Goal: Information Seeking & Learning: Learn about a topic

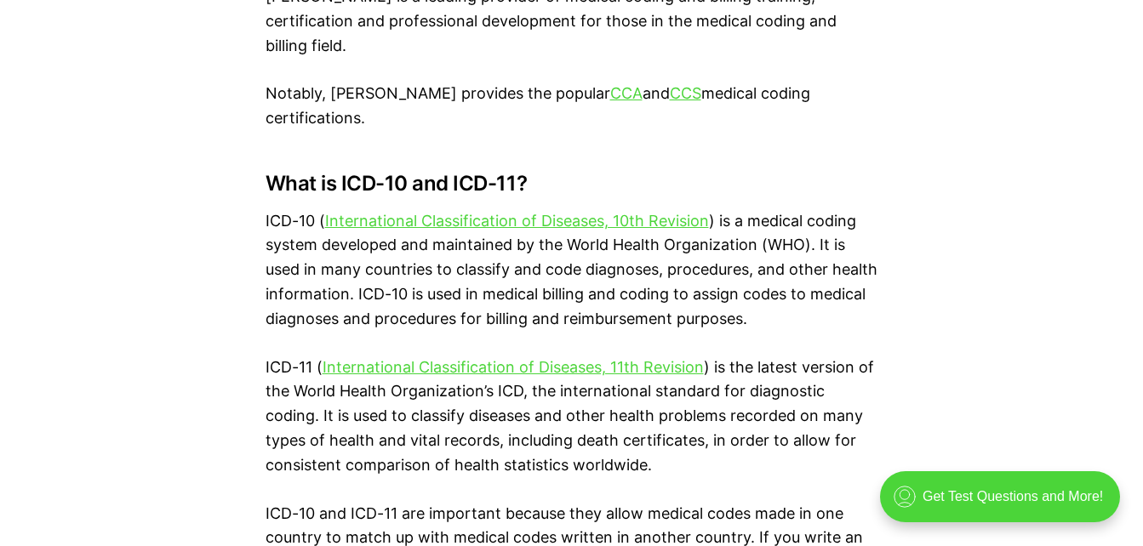
scroll to position [2168, 0]
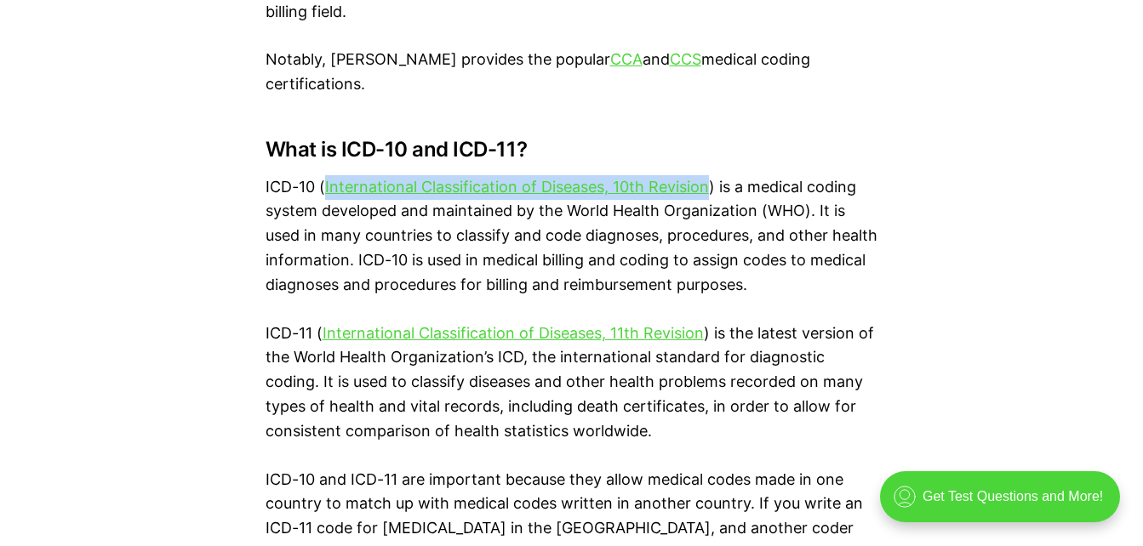
drag, startPoint x: 709, startPoint y: 111, endPoint x: 323, endPoint y: 120, distance: 386.3
click at [323, 175] on p "ICD-10 ( International Classification of Diseases, 10th Revision ) is a medical…" at bounding box center [571, 236] width 613 height 123
copy link "International Classification of Diseases, 10th Revision"
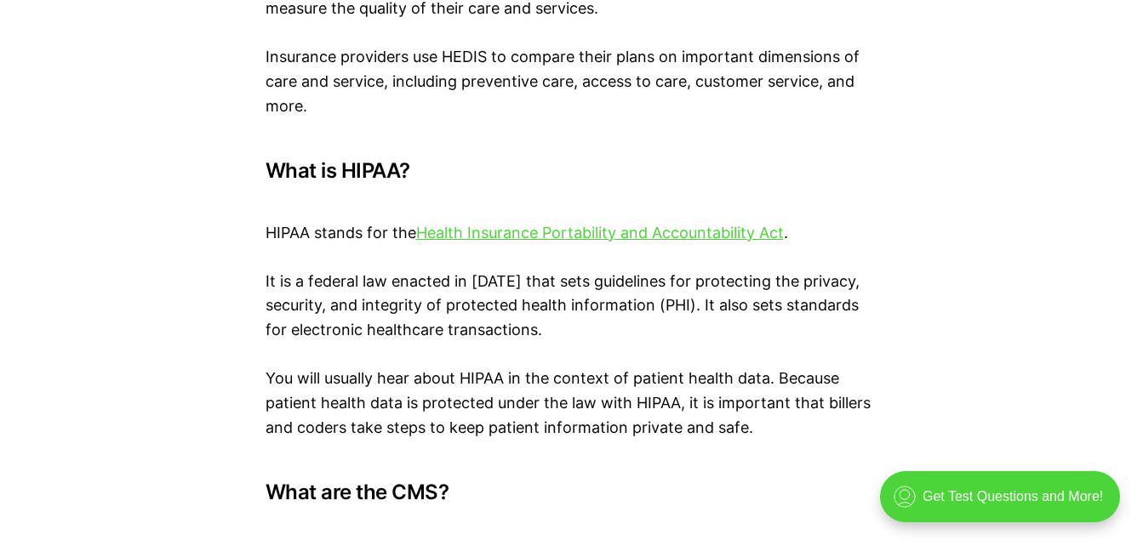
scroll to position [7952, 0]
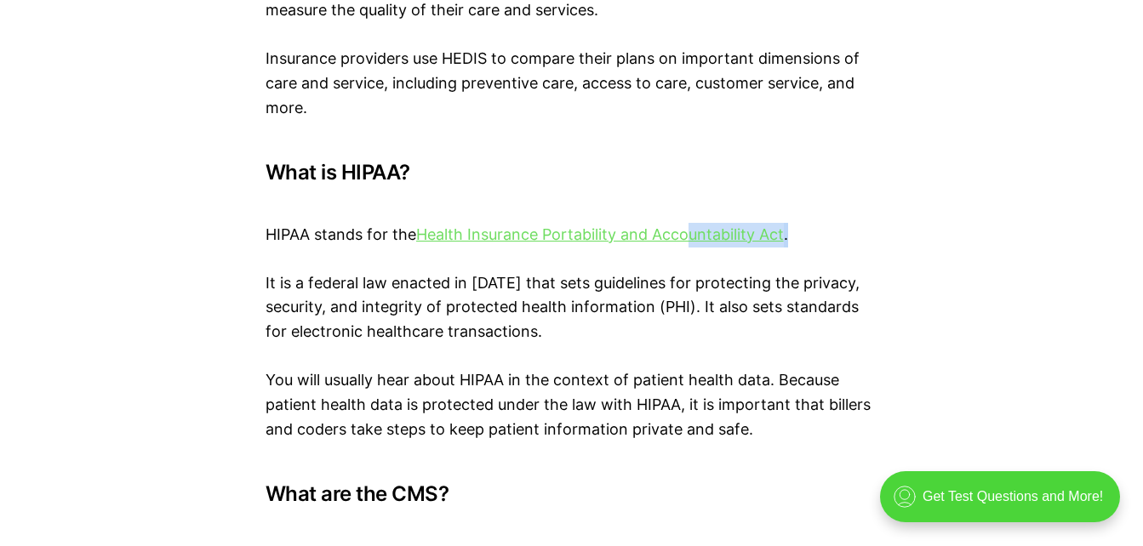
drag, startPoint x: 793, startPoint y: 158, endPoint x: 690, endPoint y: 160, distance: 102.9
click at [690, 198] on p "HIPAA stands for the Health Insurance Portability and Accountability Act ." at bounding box center [571, 222] width 613 height 49
drag, startPoint x: 690, startPoint y: 160, endPoint x: 846, endPoint y: 169, distance: 156.8
click at [846, 198] on p "HIPAA stands for the Health Insurance Portability and Accountability Act ." at bounding box center [571, 222] width 613 height 49
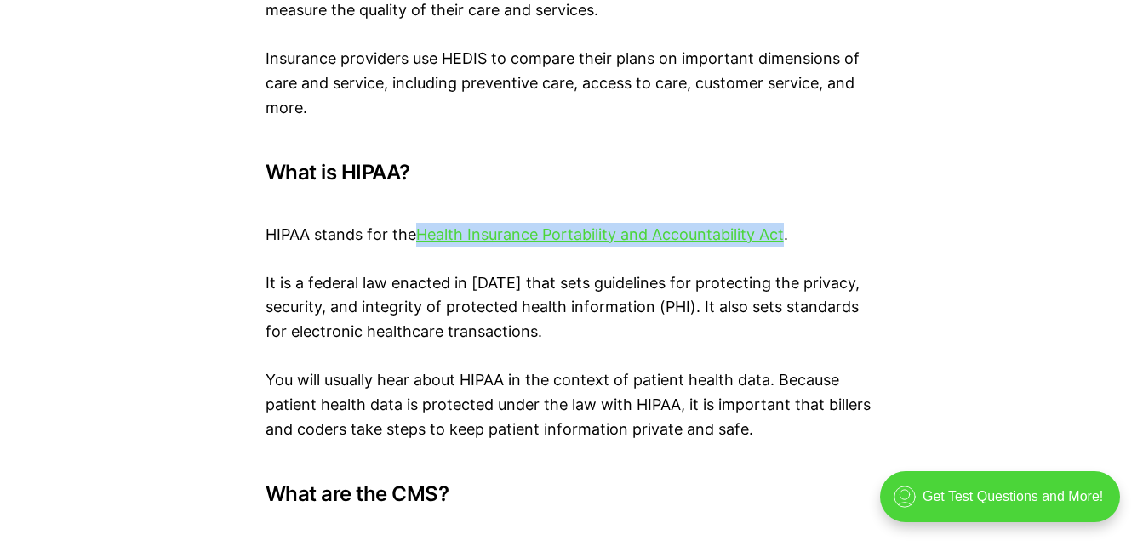
drag, startPoint x: 787, startPoint y: 163, endPoint x: 416, endPoint y: 178, distance: 371.2
copy p "Health Insurance Portability and Accountability Act"
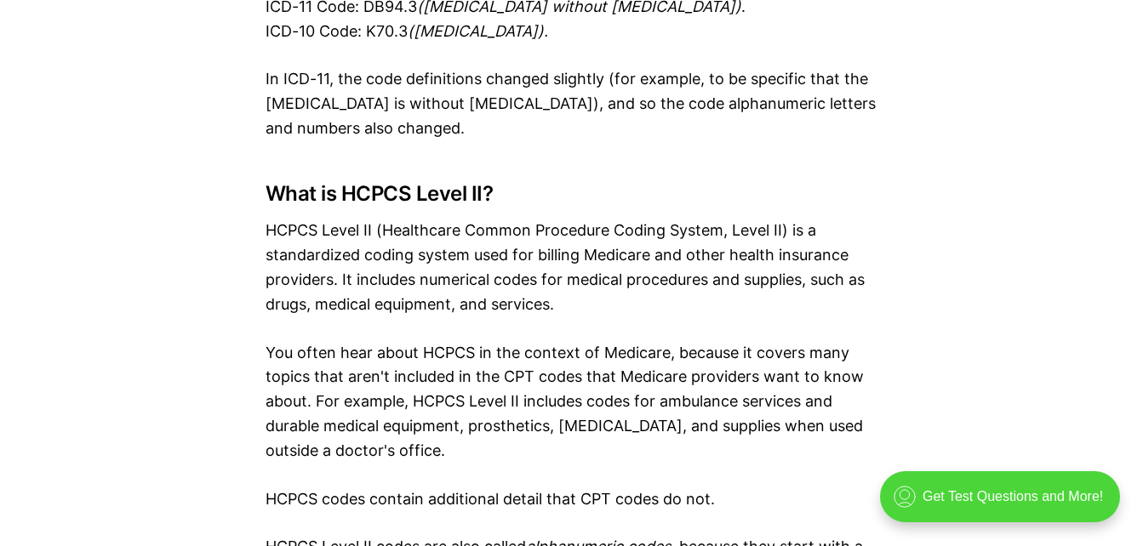
scroll to position [2841, 0]
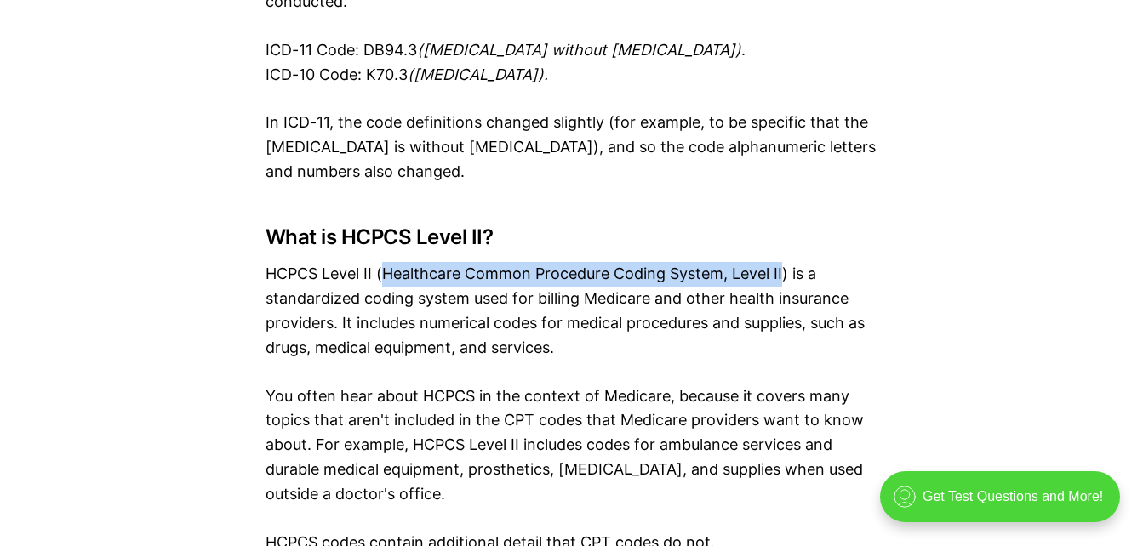
drag, startPoint x: 381, startPoint y: 178, endPoint x: 782, endPoint y: 187, distance: 400.8
click at [782, 262] on p "HCPCS Level II (Healthcare Common Procedure Coding System, Level II) is a stand…" at bounding box center [571, 311] width 613 height 98
copy p "Healthcare Common Procedure Coding System, Level II"
click at [782, 262] on p "HCPCS Level II (Healthcare Common Procedure Coding System, Level II) is a stand…" at bounding box center [571, 311] width 613 height 98
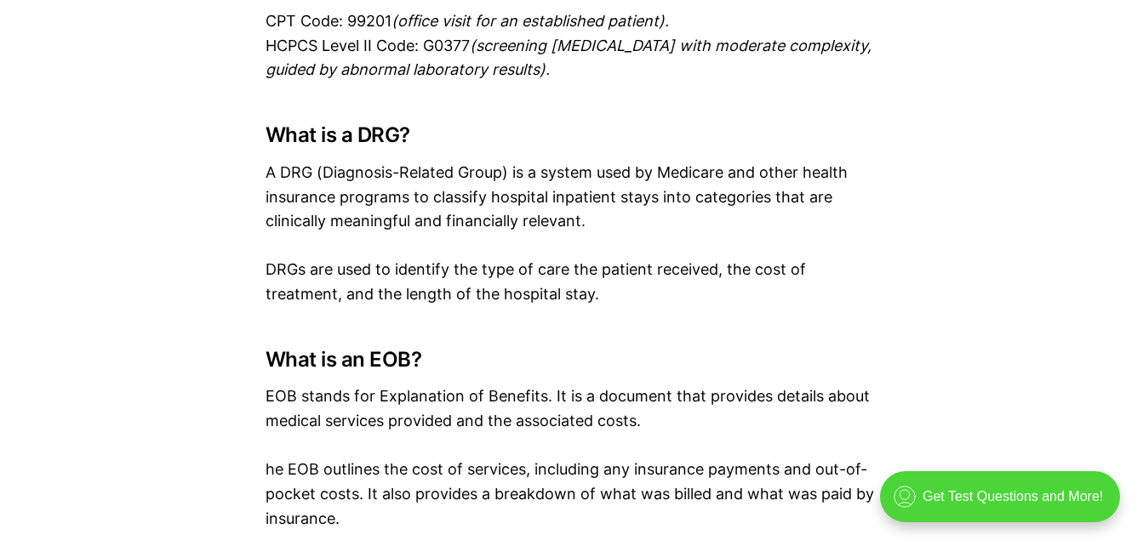
scroll to position [3509, 0]
